Goal: Information Seeking & Learning: Learn about a topic

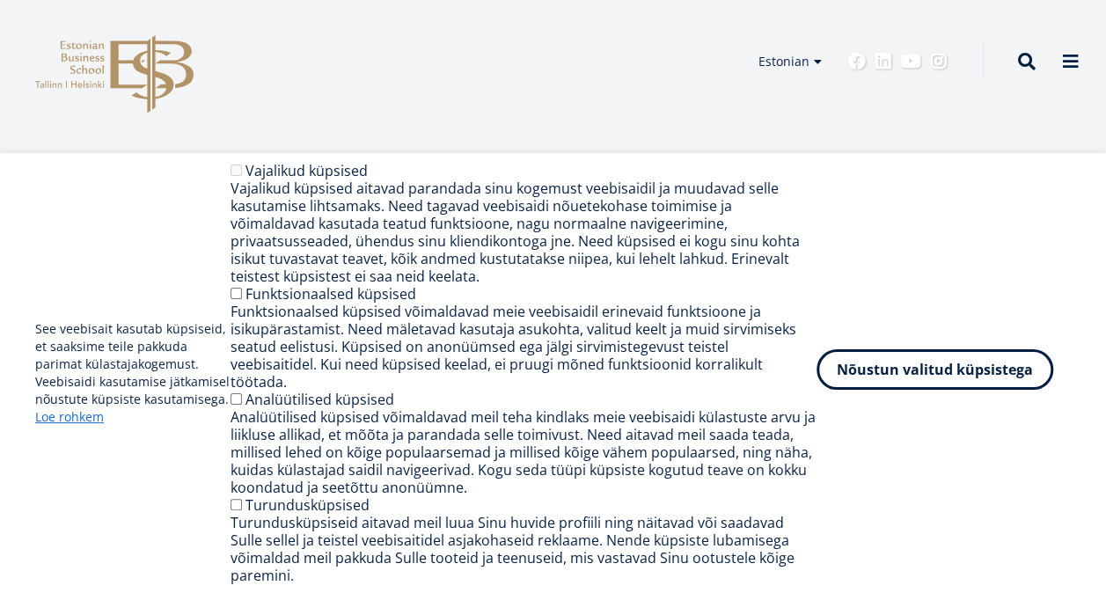
click at [985, 389] on button "Nõustun valitud küpsistega" at bounding box center [934, 369] width 237 height 40
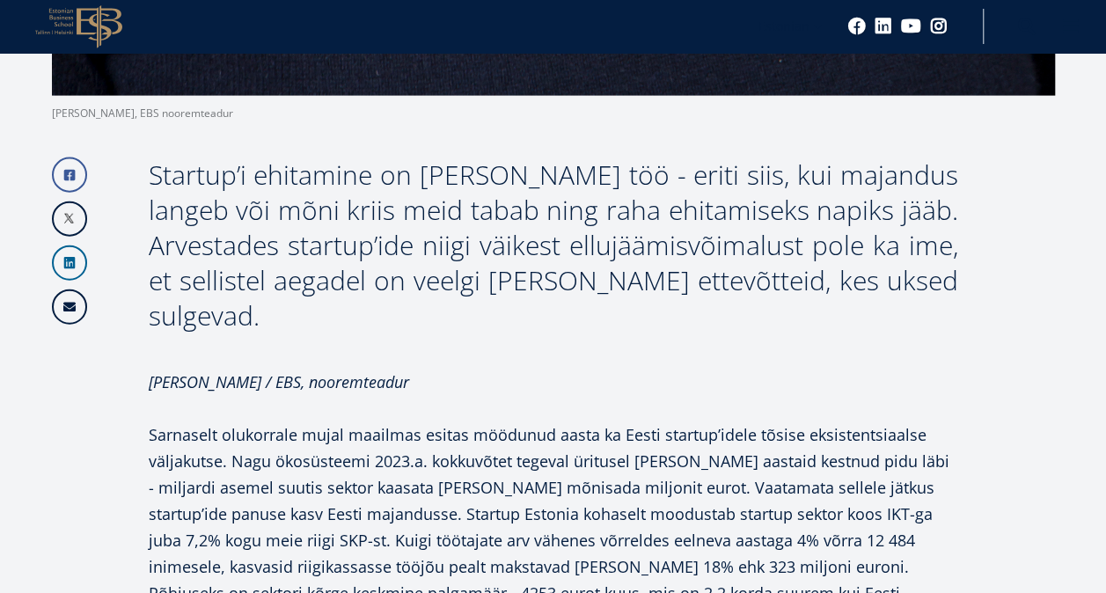
scroll to position [1935, 0]
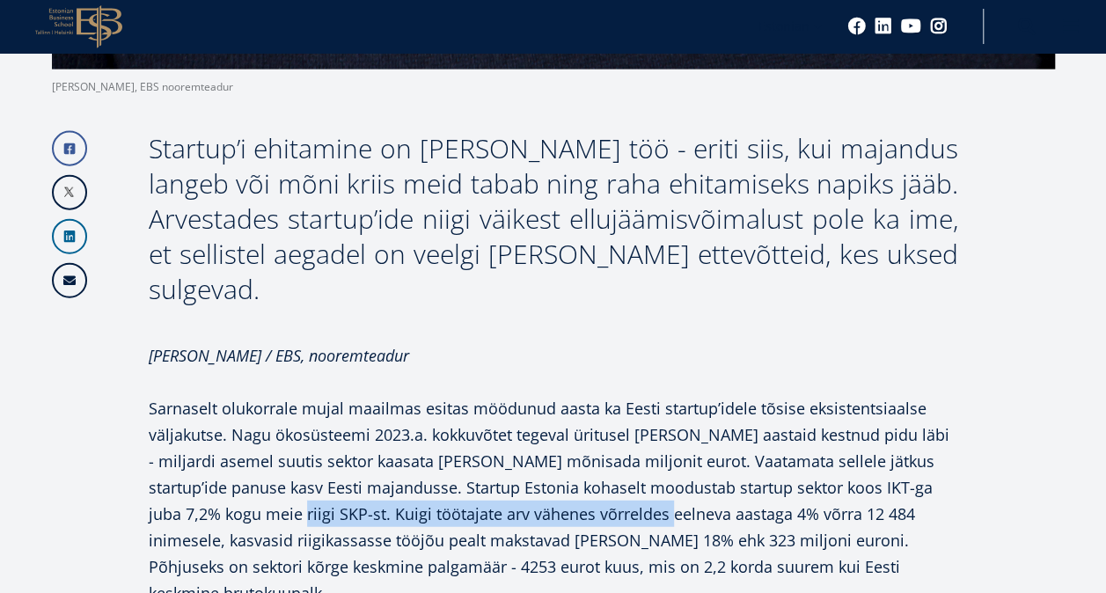
drag, startPoint x: 301, startPoint y: 398, endPoint x: 679, endPoint y: 409, distance: 378.4
click at [679, 409] on p "Sarnaselt olukorrale mujal maailmas esitas möödunud aasta ka Eesti startup’idel…" at bounding box center [553, 500] width 809 height 211
drag, startPoint x: 679, startPoint y: 409, endPoint x: 536, endPoint y: 413, distance: 143.4
click at [536, 413] on p "Sarnaselt olukorrale mujal maailmas esitas möödunud aasta ka Eesti startup’idel…" at bounding box center [553, 500] width 809 height 211
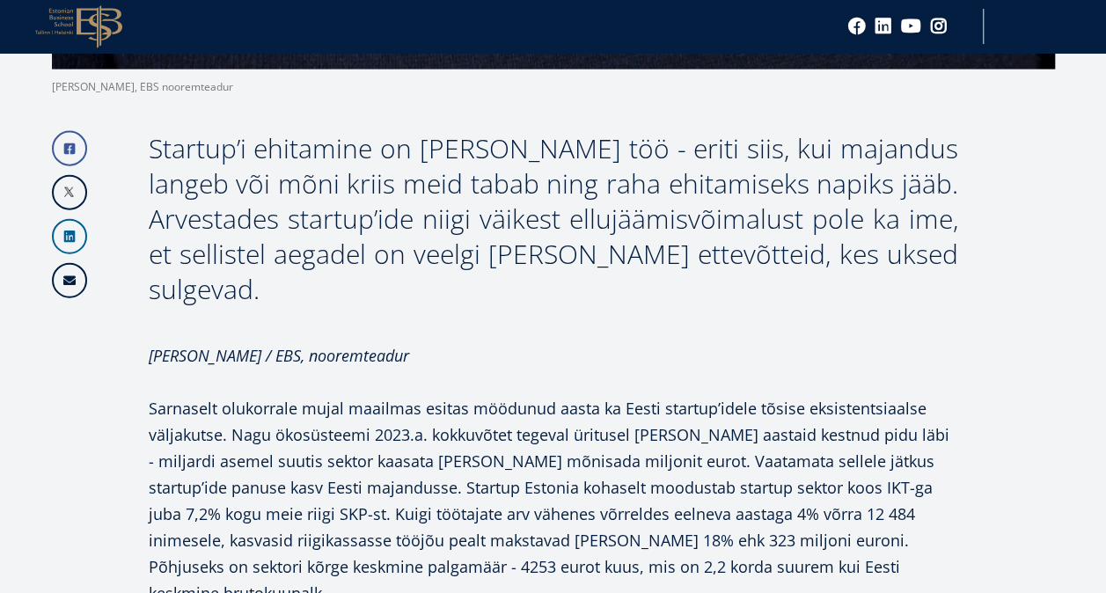
click at [394, 429] on p "Sarnaselt olukorrale mujal maailmas esitas möödunud aasta ka Eesti startup’idel…" at bounding box center [553, 500] width 809 height 211
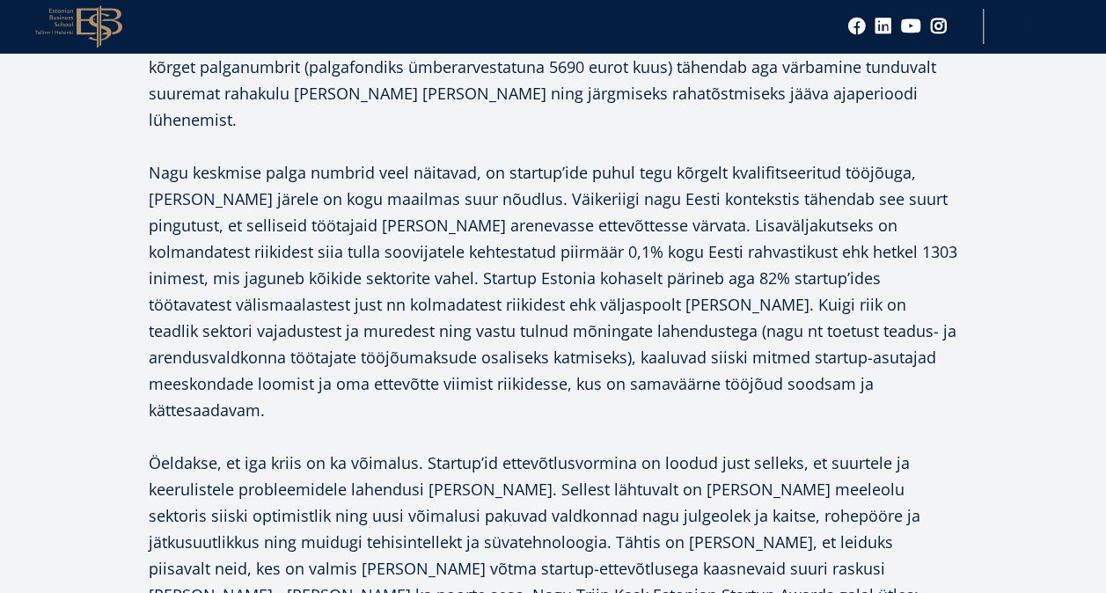
scroll to position [2727, 0]
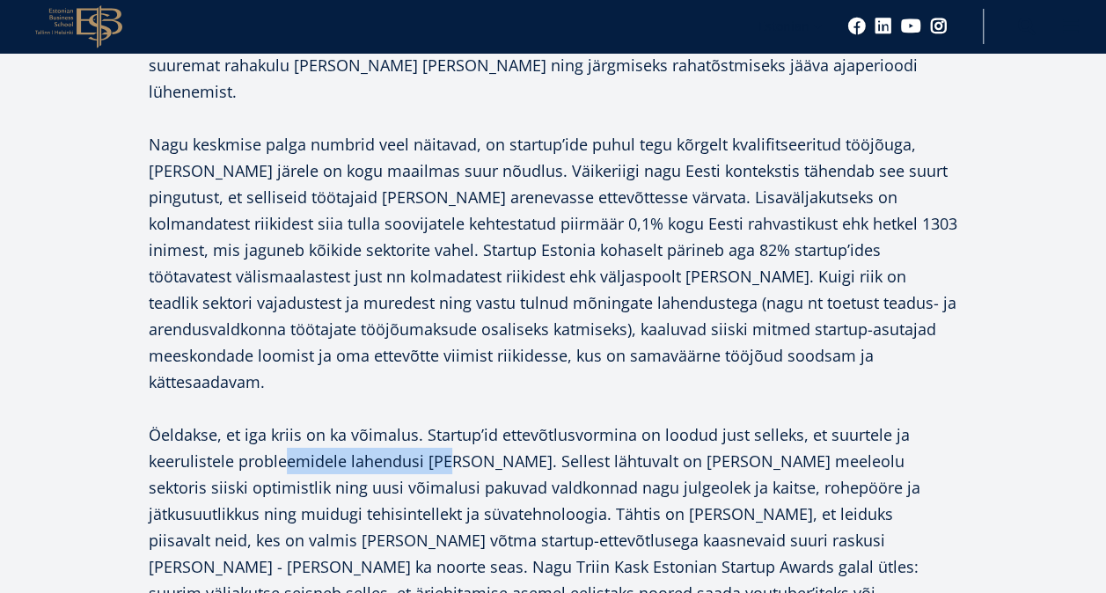
drag, startPoint x: 299, startPoint y: 275, endPoint x: 457, endPoint y: 278, distance: 158.4
click at [455, 421] on p "Öeldakse, et iga kriis on ka võimalus. Startup’id ettevõtlusvormina on loodud j…" at bounding box center [553, 526] width 809 height 211
drag, startPoint x: 457, startPoint y: 278, endPoint x: 558, endPoint y: 320, distance: 108.8
click at [558, 421] on p "Öeldakse, et iga kriis on ka võimalus. Startup’id ettevõtlusvormina on loodud j…" at bounding box center [553, 526] width 809 height 211
drag, startPoint x: 693, startPoint y: 286, endPoint x: 556, endPoint y: 284, distance: 137.2
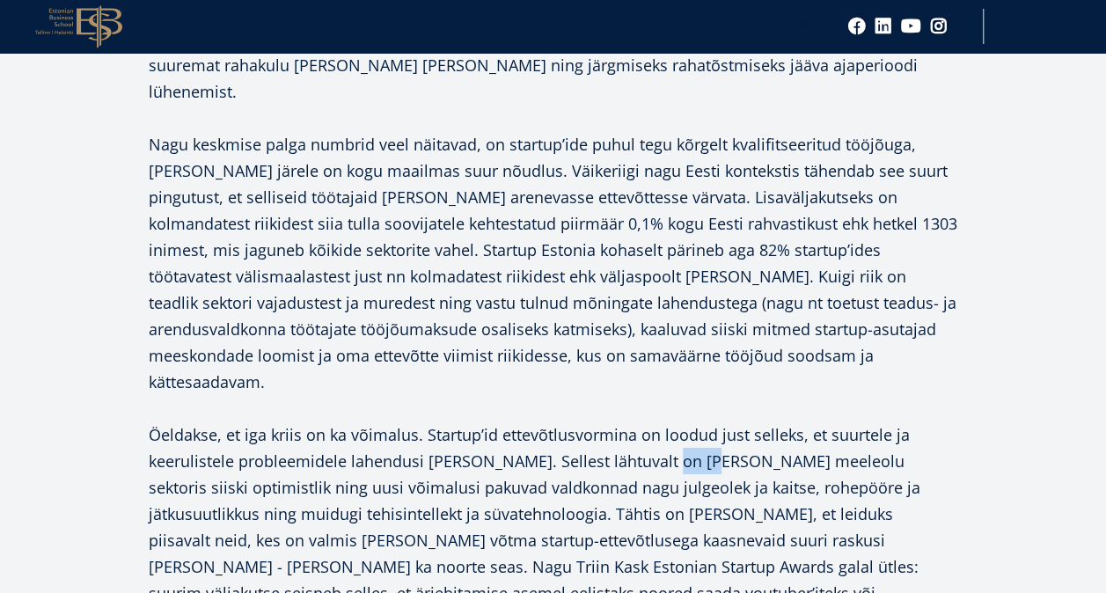
click at [571, 421] on p "Öeldakse, et iga kriis on ka võimalus. Startup’id ettevõtlusvormina on loodud j…" at bounding box center [553, 526] width 809 height 211
drag, startPoint x: 556, startPoint y: 284, endPoint x: 420, endPoint y: 299, distance: 137.2
click at [420, 421] on p "Öeldakse, et iga kriis on ka võimalus. Startup’id ettevõtlusvormina on loodud j…" at bounding box center [553, 526] width 809 height 211
drag, startPoint x: 274, startPoint y: 304, endPoint x: 385, endPoint y: 306, distance: 110.8
click at [357, 421] on p "Öeldakse, et iga kriis on ka võimalus. Startup’id ettevõtlusvormina on loodud j…" at bounding box center [553, 526] width 809 height 211
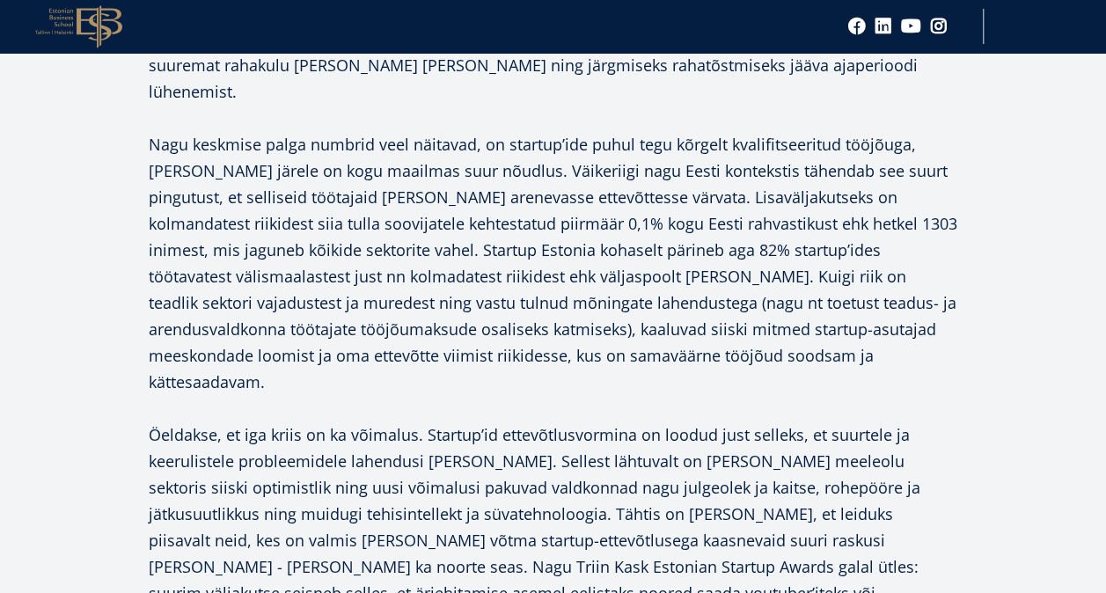
drag, startPoint x: 385, startPoint y: 306, endPoint x: 534, endPoint y: 318, distance: 149.2
click at [526, 421] on p "Öeldakse, et iga kriis on ka võimalus. Startup’id ettevõtlusvormina on loodud j…" at bounding box center [553, 526] width 809 height 211
drag, startPoint x: 665, startPoint y: 310, endPoint x: 483, endPoint y: 303, distance: 182.2
click at [496, 421] on p "Öeldakse, et iga kriis on ka võimalus. Startup’id ettevõtlusvormina on loodud j…" at bounding box center [553, 526] width 809 height 211
drag, startPoint x: 483, startPoint y: 303, endPoint x: 440, endPoint y: 310, distance: 43.5
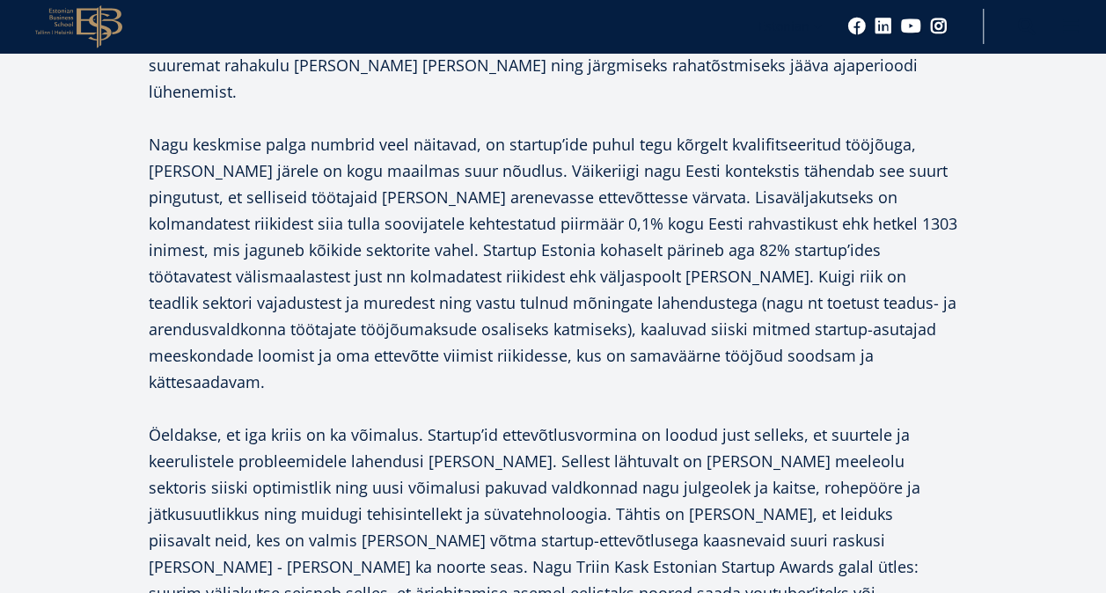
click at [440, 421] on p "Öeldakse, et iga kriis on ka võimalus. Startup’id ettevõtlusvormina on loodud j…" at bounding box center [553, 526] width 809 height 211
drag, startPoint x: 325, startPoint y: 306, endPoint x: 496, endPoint y: 308, distance: 170.7
click at [481, 421] on p "Öeldakse, et iga kriis on ka võimalus. Startup’id ettevõtlusvormina on loodud j…" at bounding box center [553, 526] width 809 height 211
drag, startPoint x: 496, startPoint y: 308, endPoint x: 467, endPoint y: 336, distance: 40.4
click at [438, 421] on p "Öeldakse, et iga kriis on ka võimalus. Startup’id ettevõtlusvormina on loodud j…" at bounding box center [553, 526] width 809 height 211
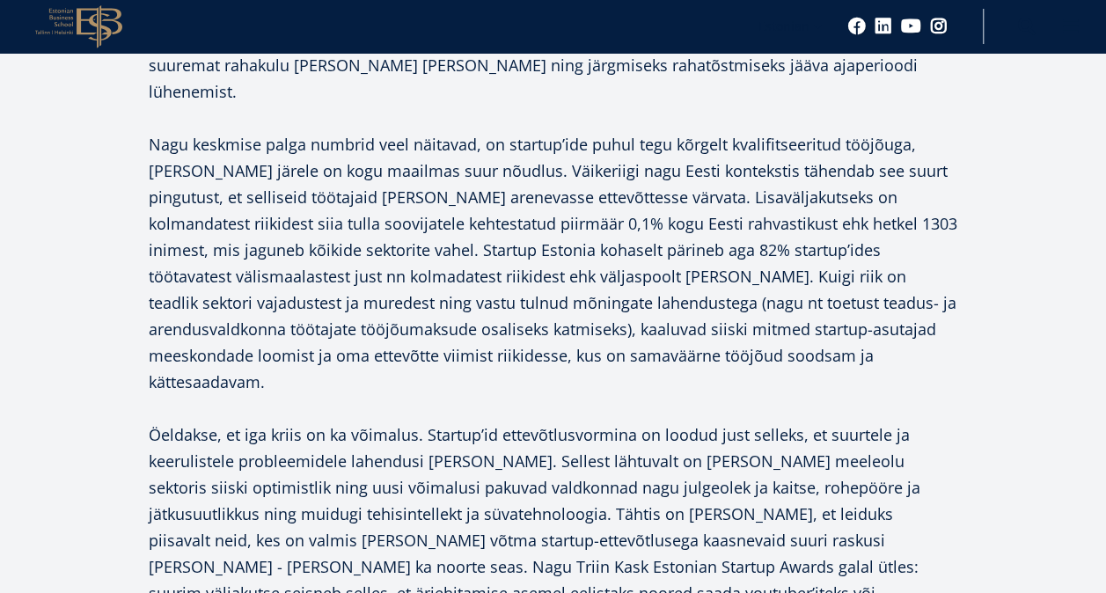
drag, startPoint x: 467, startPoint y: 336, endPoint x: 669, endPoint y: 341, distance: 201.5
click at [669, 421] on p "Öeldakse, et iga kriis on ka võimalus. Startup’id ettevõtlusvormina on loodud j…" at bounding box center [553, 526] width 809 height 211
drag, startPoint x: 710, startPoint y: 334, endPoint x: 417, endPoint y: 325, distance: 293.1
click at [429, 421] on p "Öeldakse, et iga kriis on ka võimalus. Startup’id ettevõtlusvormina on loodud j…" at bounding box center [553, 526] width 809 height 211
drag, startPoint x: 417, startPoint y: 325, endPoint x: 354, endPoint y: 326, distance: 63.3
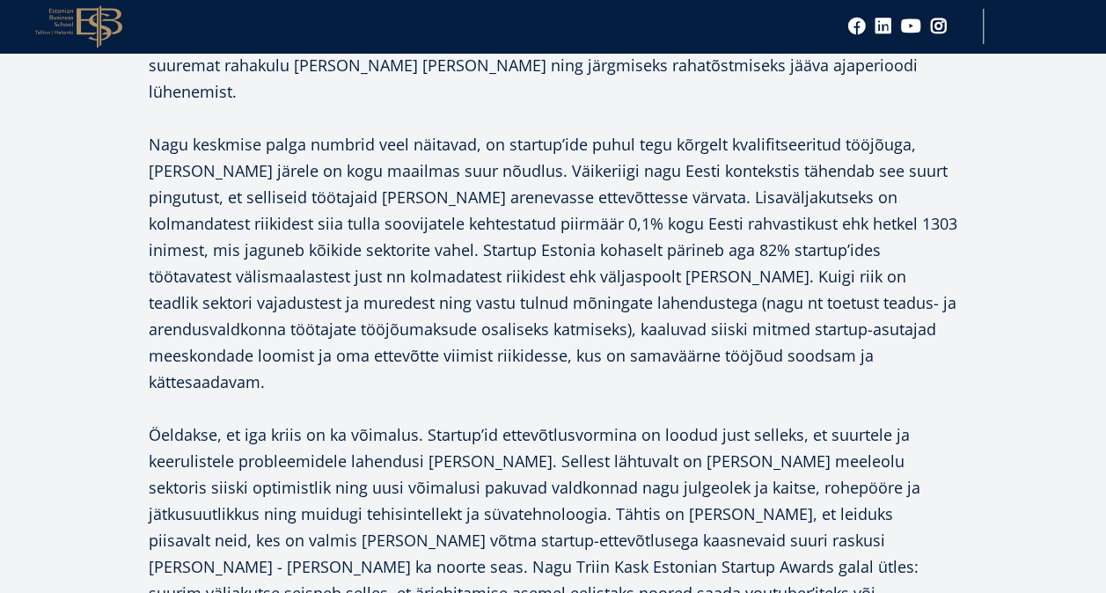
click at [354, 421] on p "Öeldakse, et iga kriis on ka võimalus. Startup’id ettevõtlusvormina on loodud j…" at bounding box center [553, 526] width 809 height 211
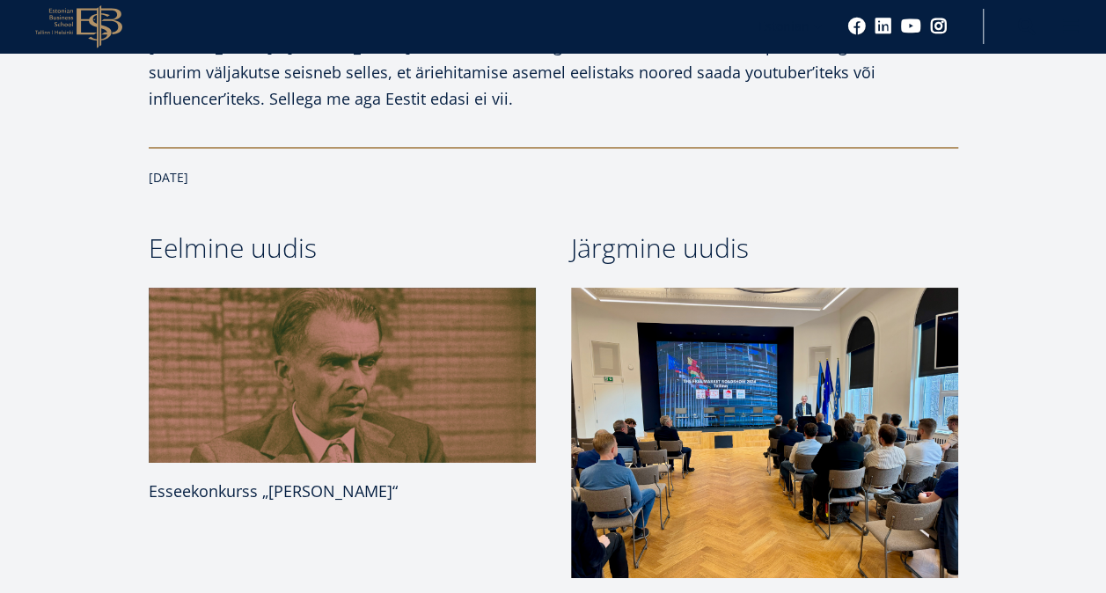
scroll to position [3255, 0]
